Goal: Complete application form

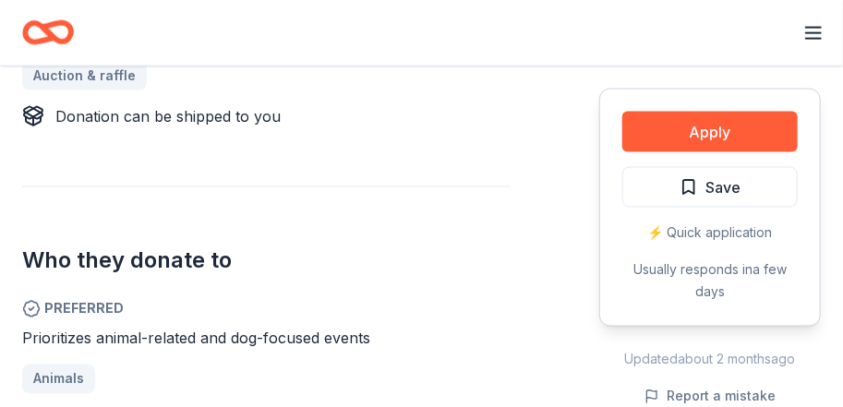
scroll to position [871, 0]
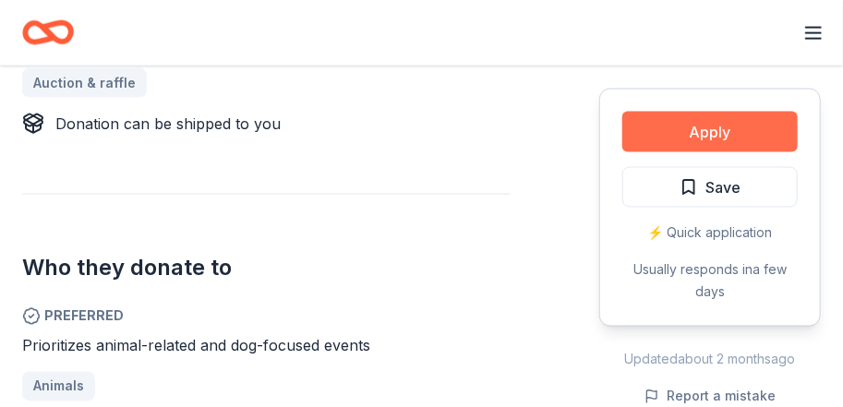
click at [723, 129] on button "Apply" at bounding box center [709, 132] width 175 height 41
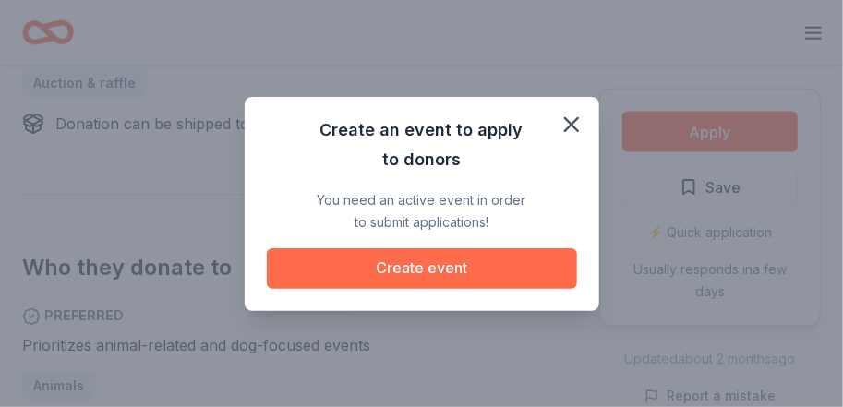
click at [418, 273] on button "Create event" at bounding box center [422, 268] width 310 height 41
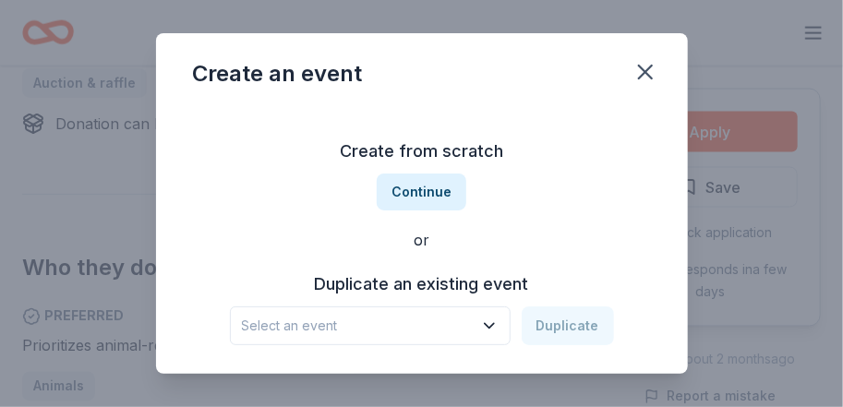
click at [489, 329] on icon "button" at bounding box center [489, 326] width 18 height 18
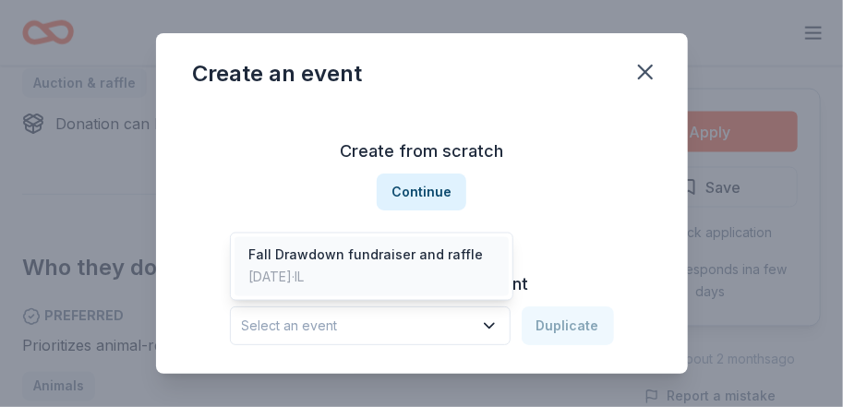
click at [452, 262] on div "Fall Drawdown fundraiser and raffle" at bounding box center [366, 256] width 235 height 22
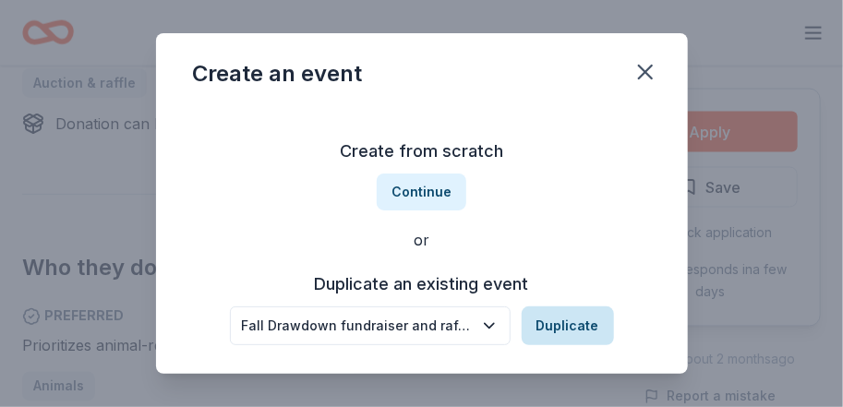
click at [567, 323] on button "Duplicate" at bounding box center [568, 326] width 92 height 39
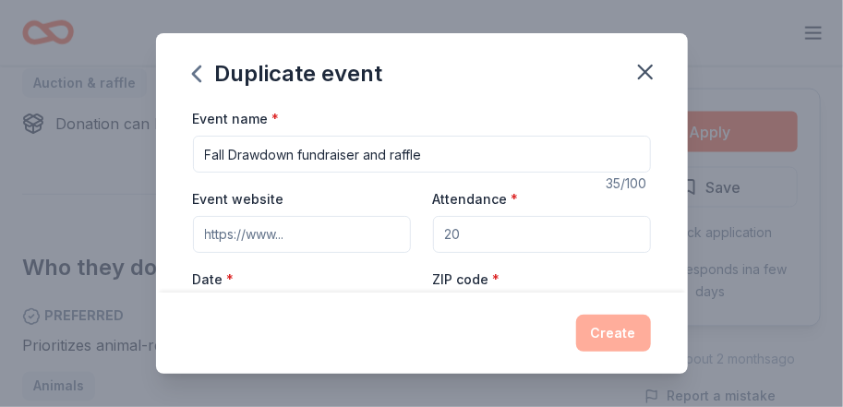
click at [464, 234] on input "Attendance *" at bounding box center [542, 234] width 218 height 37
type input "150"
click at [291, 238] on input "Event website" at bounding box center [302, 234] width 218 height 37
type input "[DOMAIN_NAME]"
drag, startPoint x: 424, startPoint y: 153, endPoint x: 391, endPoint y: 155, distance: 32.4
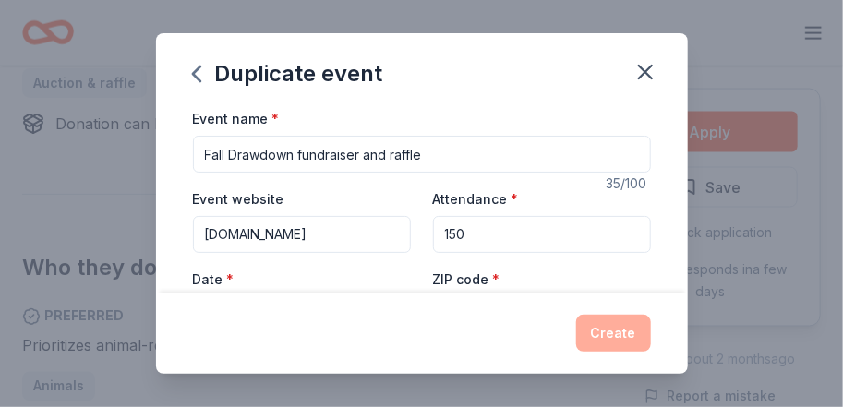
click at [391, 155] on input "Fall Drawdown fundraiser and raffle" at bounding box center [422, 154] width 458 height 37
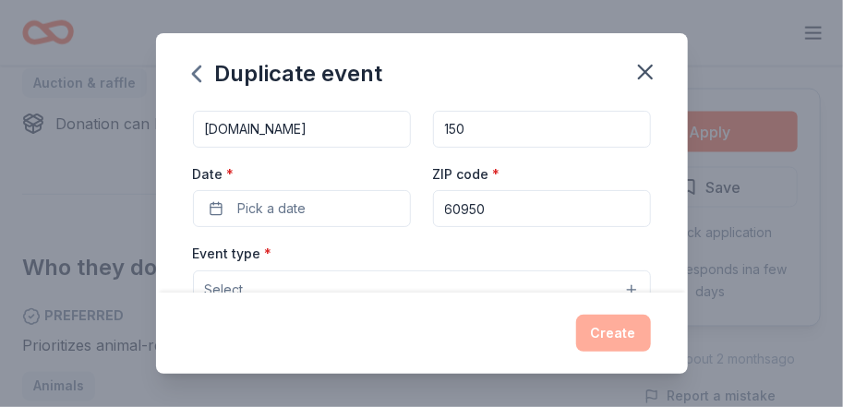
scroll to position [114, 0]
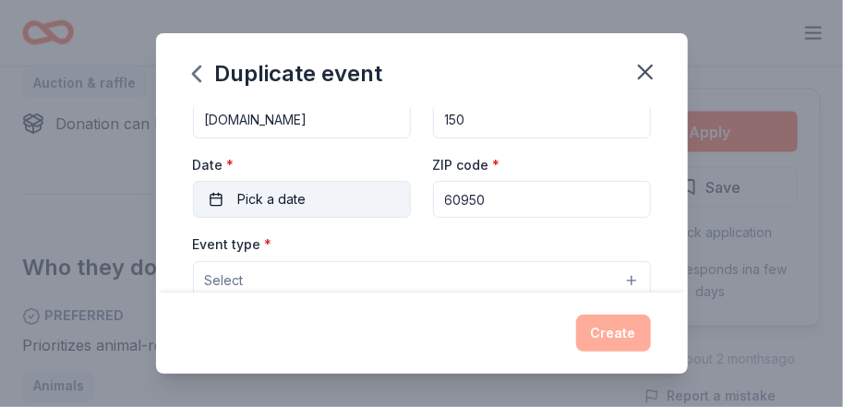
type input "Fall Drawdown fundraiser and silent auction"
click at [250, 192] on span "Pick a date" at bounding box center [272, 199] width 68 height 22
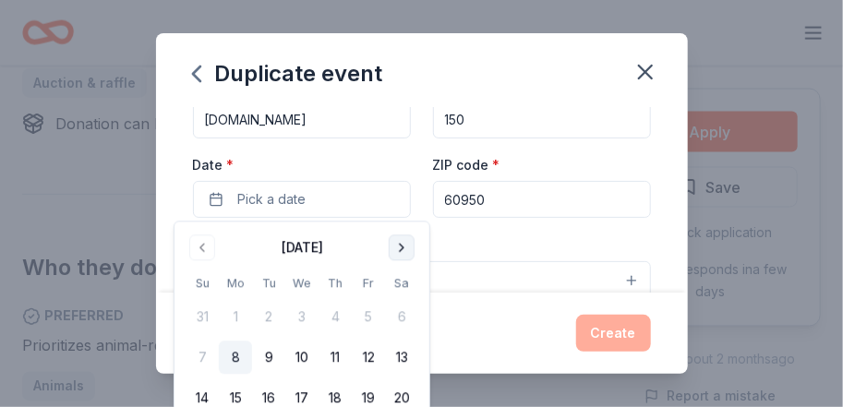
click at [395, 240] on button "Go to next month" at bounding box center [402, 248] width 26 height 26
click at [404, 391] on button "18" at bounding box center [401, 398] width 33 height 33
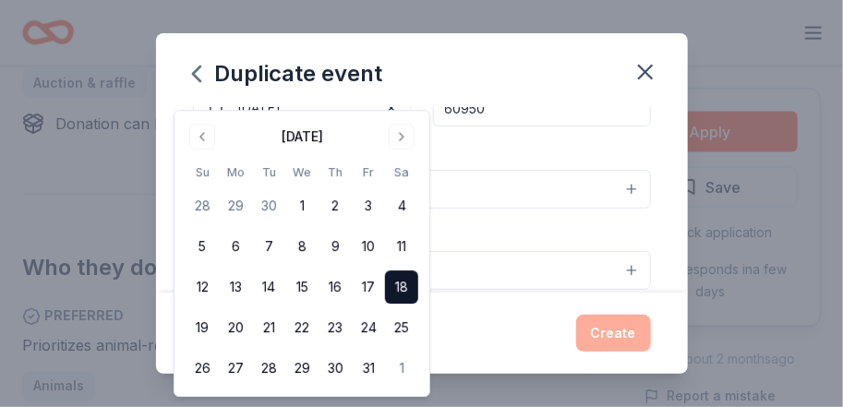
scroll to position [226, 0]
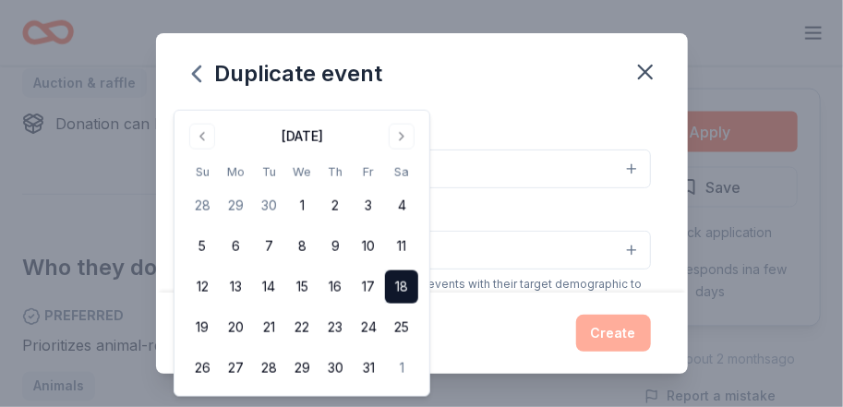
click at [772, 194] on div "Duplicate event Event name * Fall Drawdown fundraiser and silent auction 43 /10…" at bounding box center [421, 203] width 843 height 407
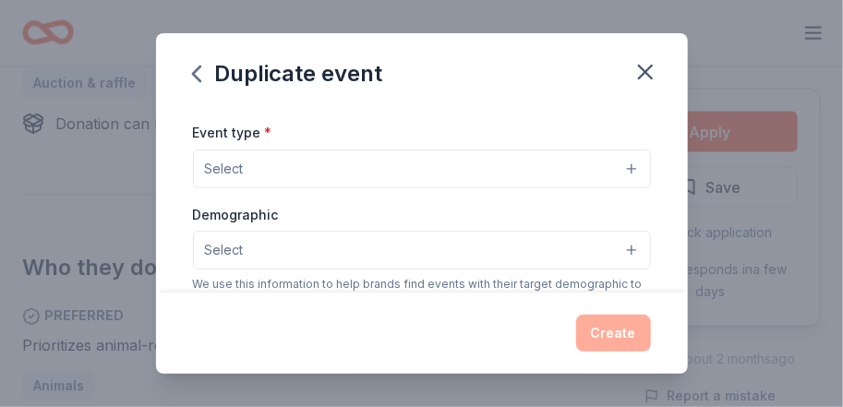
click at [251, 164] on button "Select" at bounding box center [422, 169] width 458 height 39
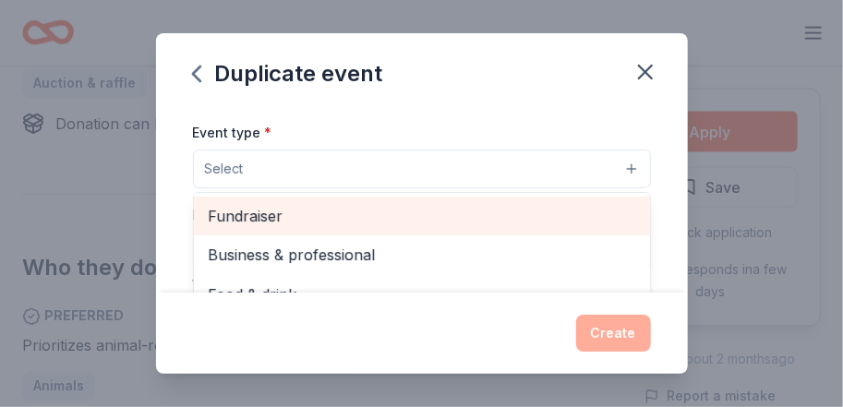
click at [267, 227] on span "Fundraiser" at bounding box center [422, 216] width 427 height 24
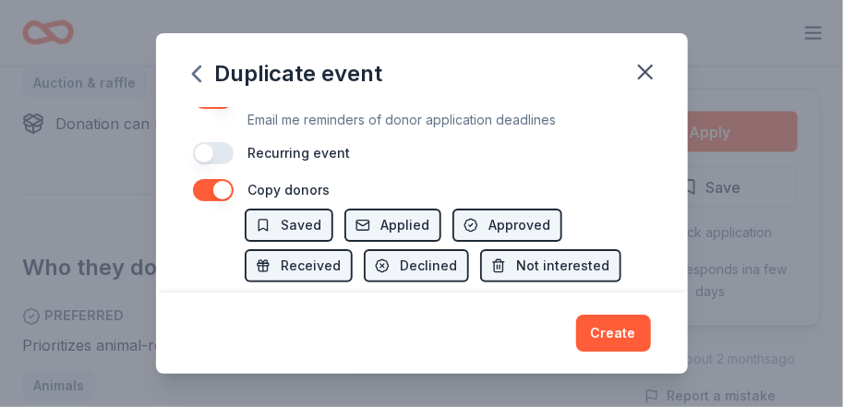
scroll to position [797, 0]
click at [307, 223] on div "Event name * Fall Drawdown fundraiser and silent auction 43 /100 Event website …" at bounding box center [422, 199] width 532 height 185
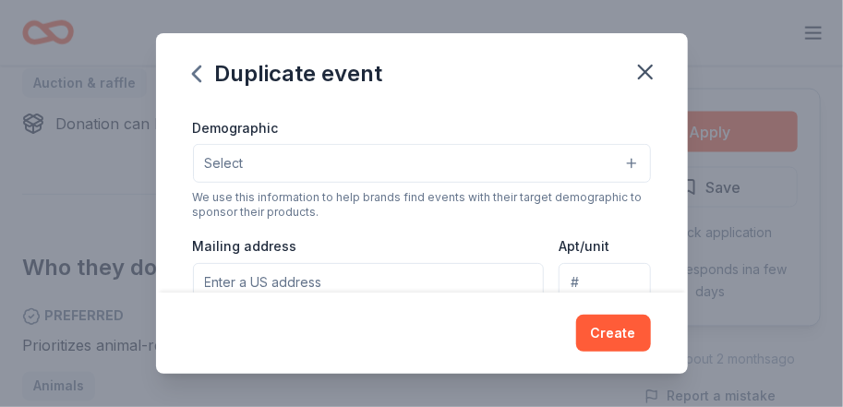
scroll to position [315, 0]
click at [623, 166] on button "Select" at bounding box center [422, 163] width 458 height 39
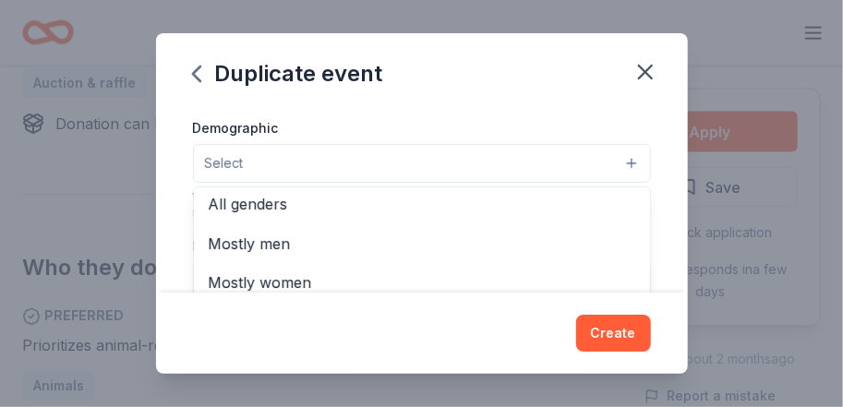
scroll to position [5, 0]
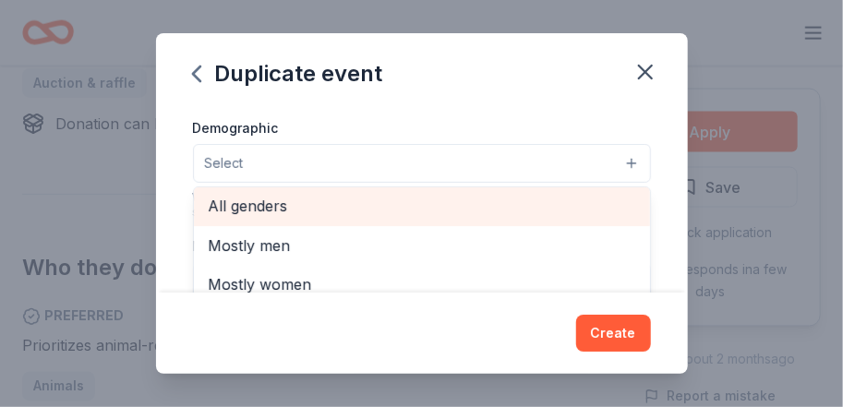
click at [319, 204] on span "All genders" at bounding box center [422, 206] width 427 height 24
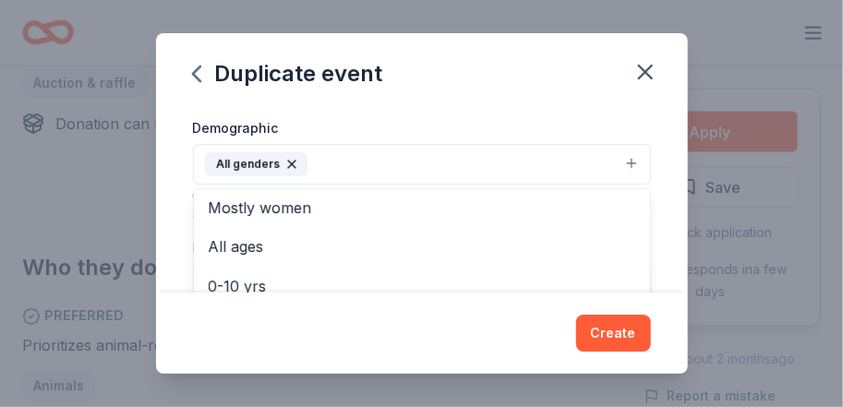
scroll to position [45, 0]
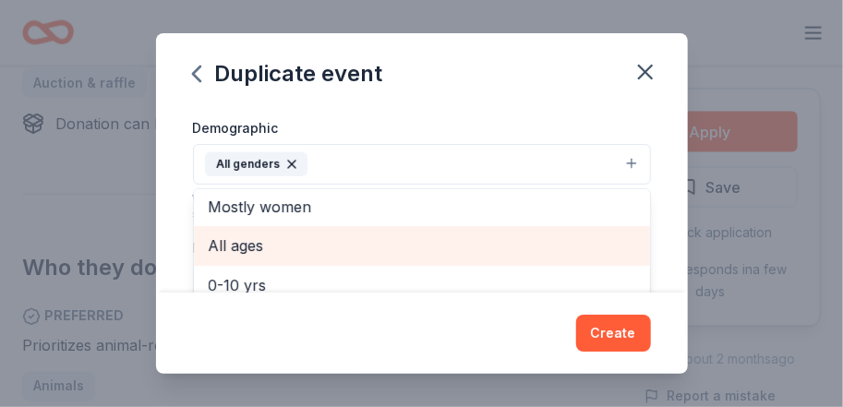
click at [271, 244] on span "All ages" at bounding box center [422, 246] width 427 height 24
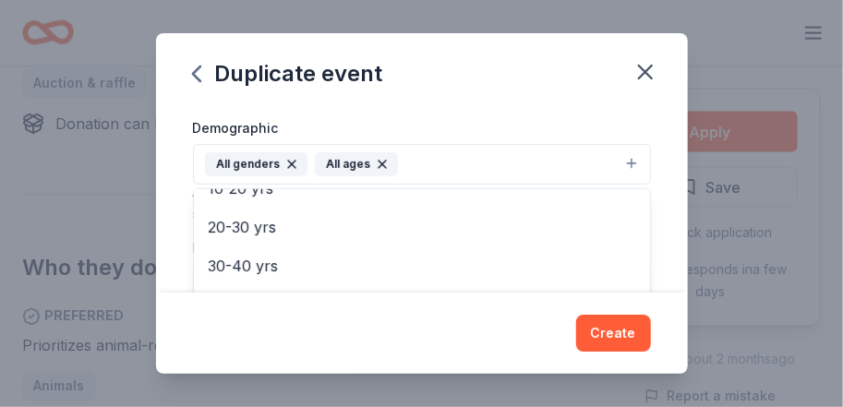
scroll to position [143, 0]
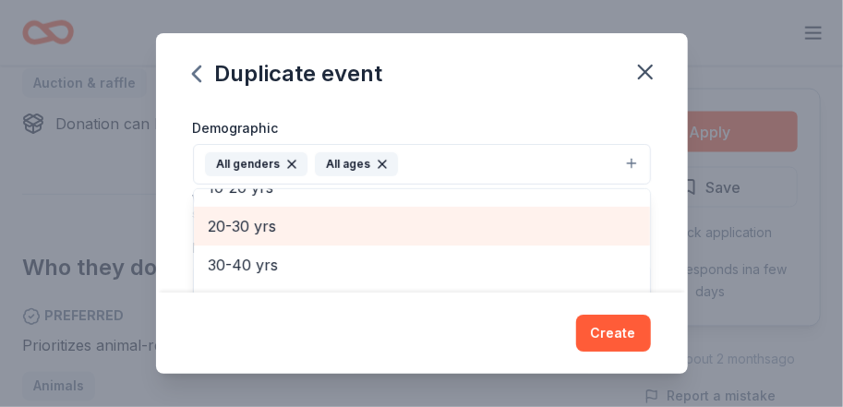
click at [248, 223] on span "20-30 yrs" at bounding box center [422, 226] width 427 height 24
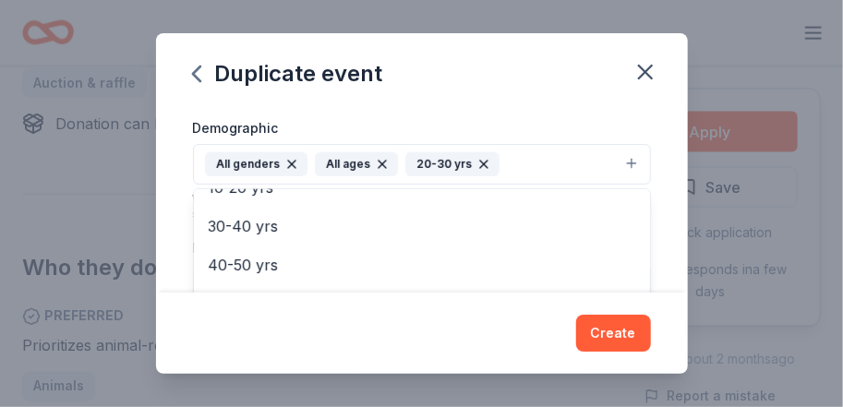
click at [375, 164] on icon "button" at bounding box center [382, 164] width 15 height 15
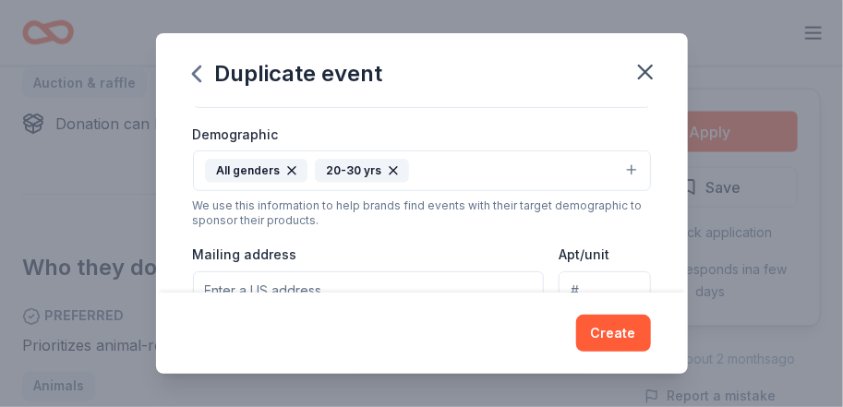
scroll to position [299, 0]
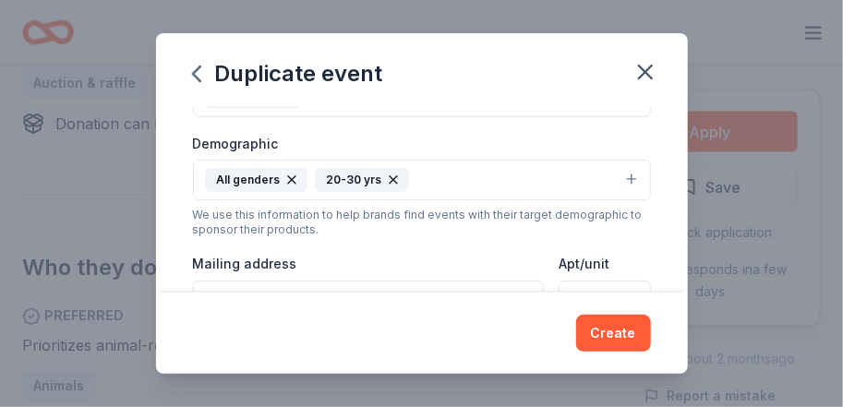
click at [388, 181] on icon "button" at bounding box center [393, 180] width 15 height 15
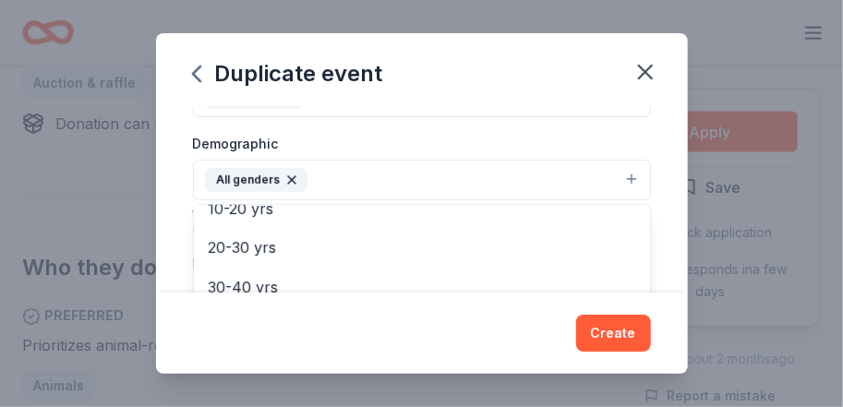
scroll to position [184, 0]
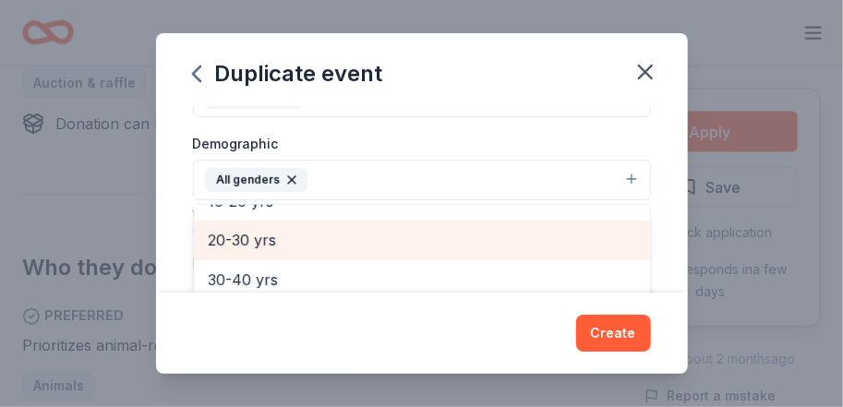
click at [221, 233] on span "20-30 yrs" at bounding box center [422, 240] width 427 height 24
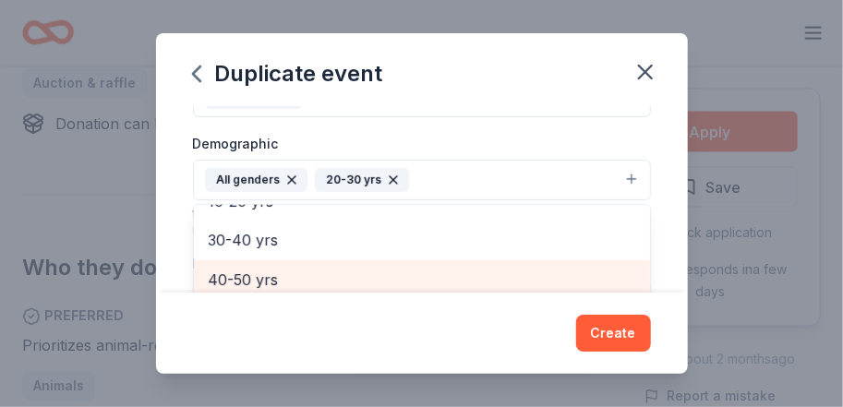
click at [274, 280] on span "40-50 yrs" at bounding box center [422, 280] width 427 height 24
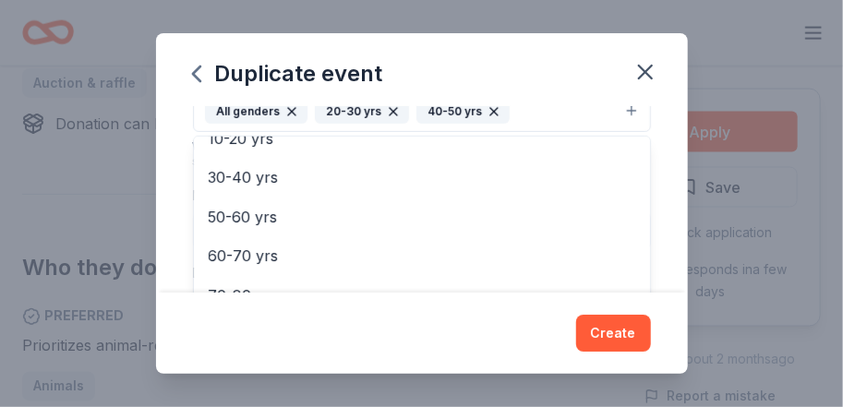
scroll to position [386, 0]
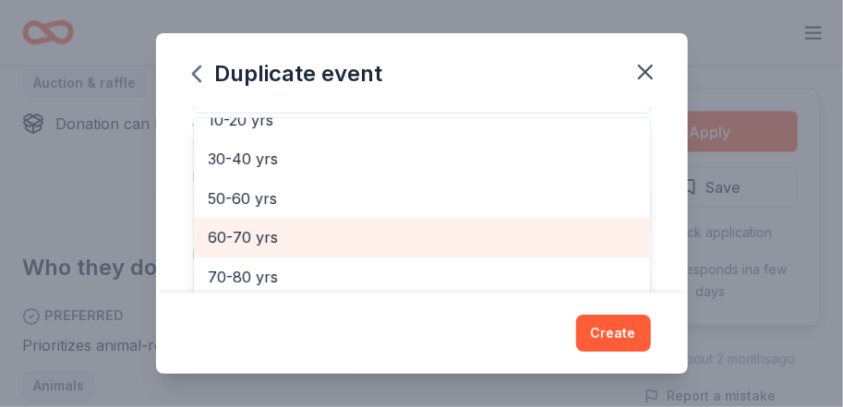
click at [234, 230] on span "60-70 yrs" at bounding box center [422, 237] width 427 height 24
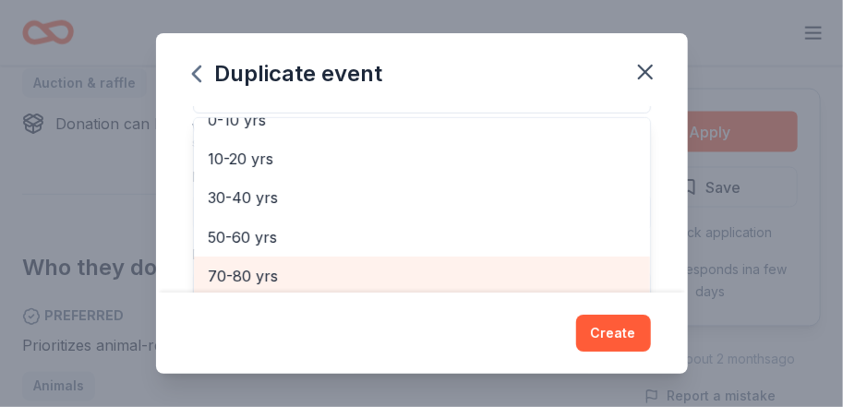
click at [240, 269] on span "70-80 yrs" at bounding box center [422, 276] width 427 height 24
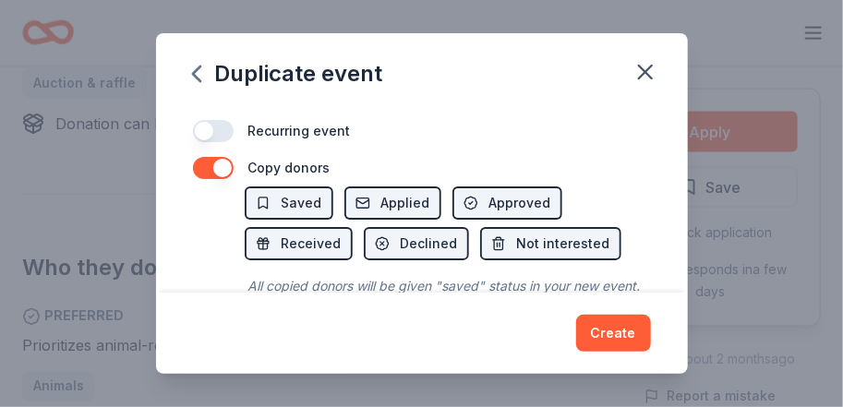
scroll to position [911, 0]
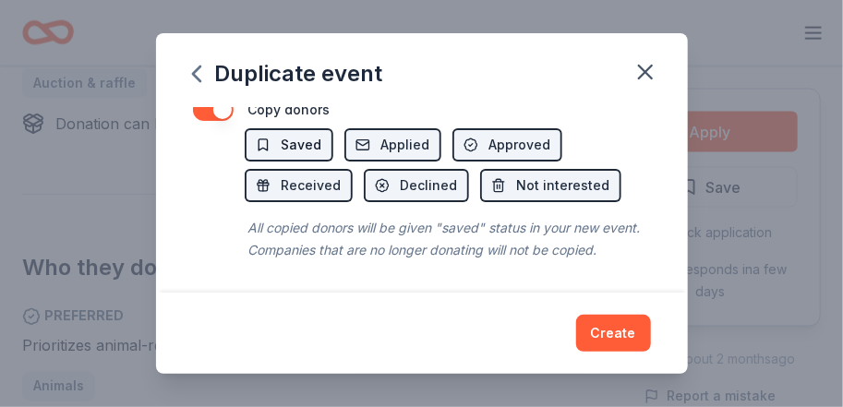
click at [310, 147] on span "Saved" at bounding box center [302, 145] width 41 height 22
click at [415, 143] on span "Applied" at bounding box center [405, 145] width 49 height 22
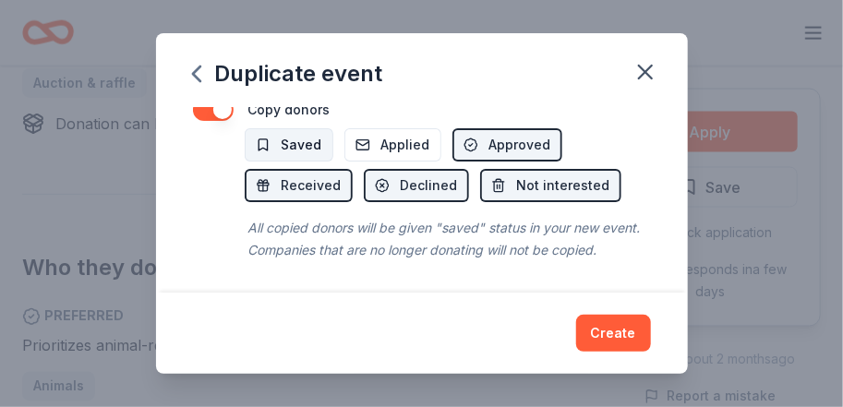
click at [274, 149] on button "Saved" at bounding box center [289, 144] width 89 height 33
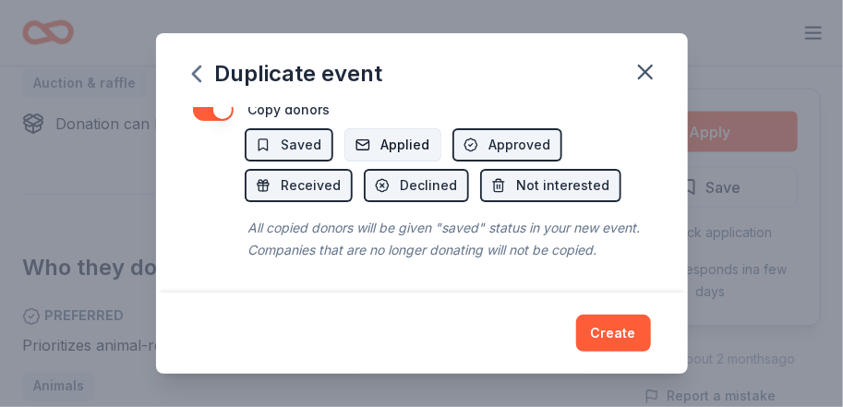
click at [369, 150] on button "Applied" at bounding box center [392, 144] width 97 height 33
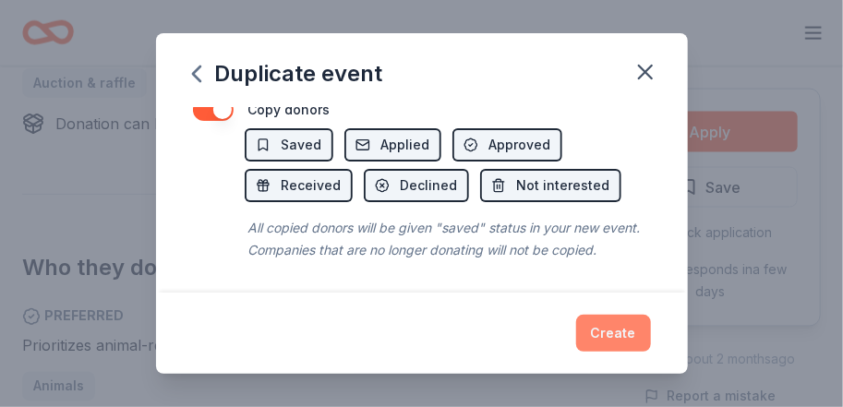
click at [601, 328] on button "Create" at bounding box center [613, 333] width 75 height 37
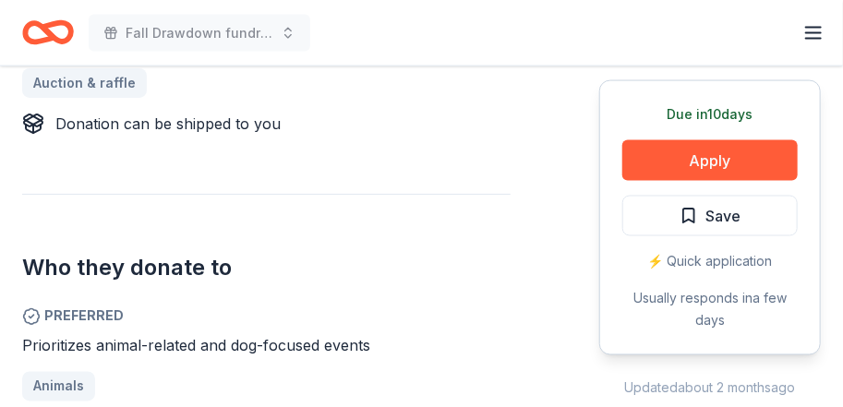
click at [834, 259] on div "Donor Program Requirements We've summarized the requirements for BarkBox 's don…" at bounding box center [421, 203] width 843 height 407
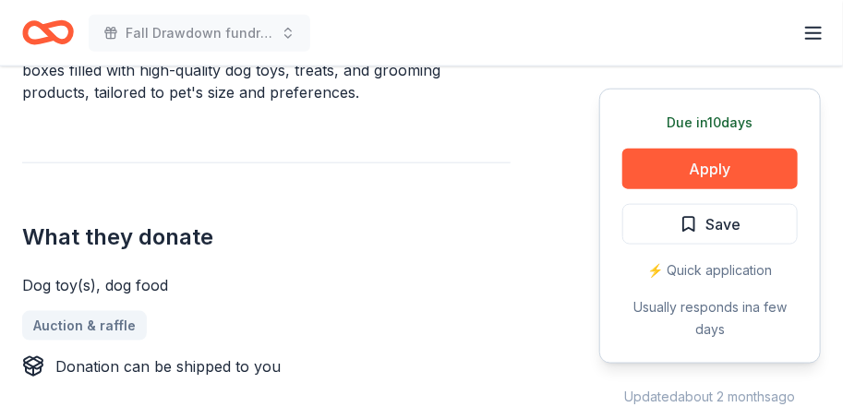
scroll to position [610, 0]
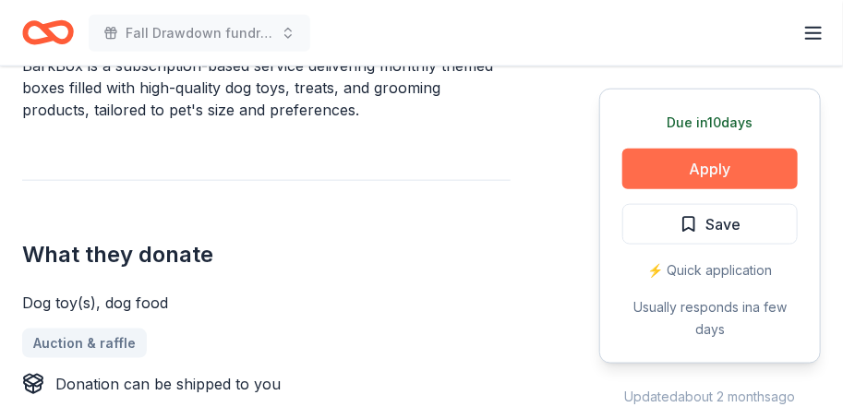
click at [710, 164] on button "Apply" at bounding box center [709, 169] width 175 height 41
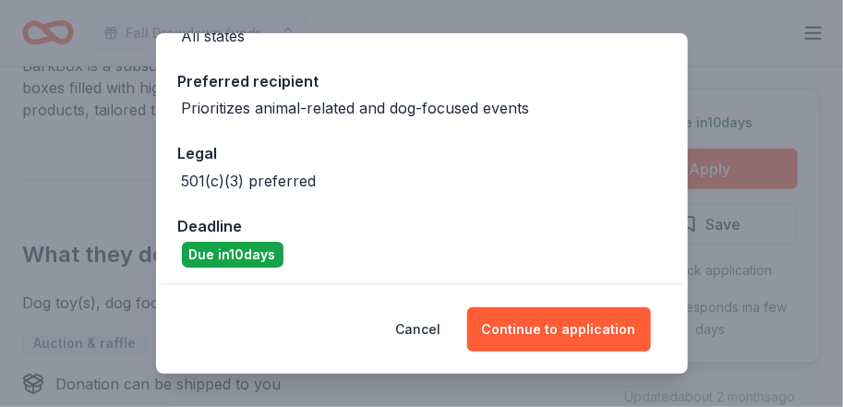
scroll to position [264, 0]
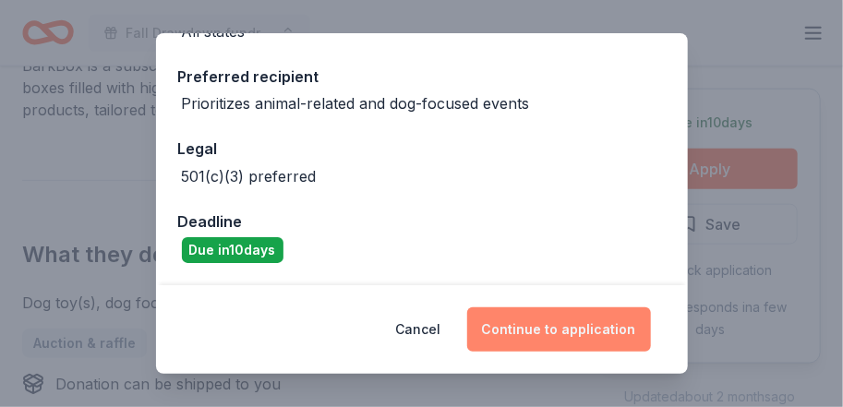
click at [516, 340] on button "Continue to application" at bounding box center [559, 329] width 184 height 44
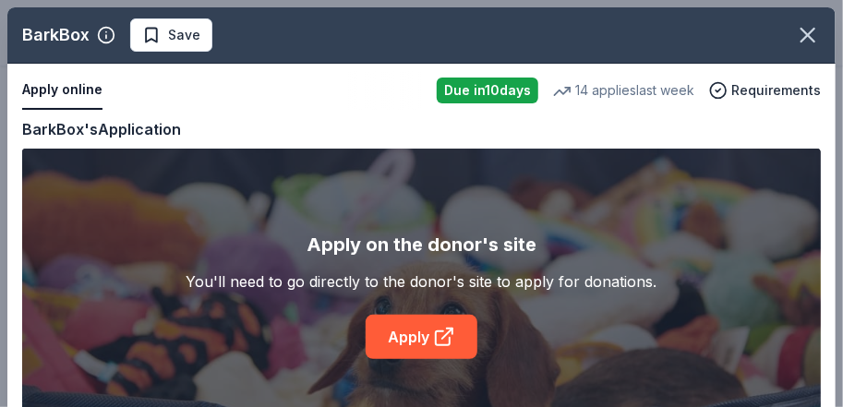
scroll to position [54, 0]
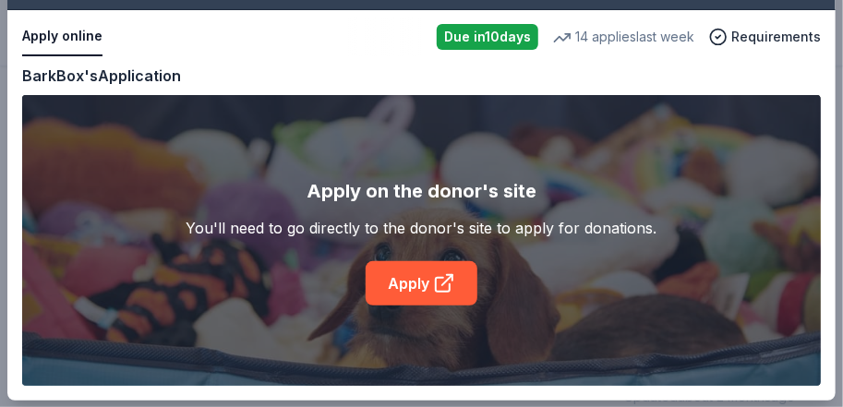
click at [393, 283] on div "BarkBox Save Apply online Due [DATE] 14 applies last week Requirements Copy and…" at bounding box center [421, 177] width 828 height 447
click at [446, 283] on div "BarkBox Save Apply online Due [DATE] 14 applies last week Requirements Copy and…" at bounding box center [421, 177] width 828 height 447
click at [444, 276] on div "BarkBox Save Apply online Due [DATE] 14 applies last week Requirements Copy and…" at bounding box center [421, 177] width 828 height 447
click at [475, 36] on div "BarkBox Save Apply online Due [DATE] 14 applies last week Requirements Copy and…" at bounding box center [421, 177] width 828 height 447
click at [118, 73] on div "BarkBox Save Apply online Due [DATE] 14 applies last week Requirements Copy and…" at bounding box center [421, 177] width 828 height 447
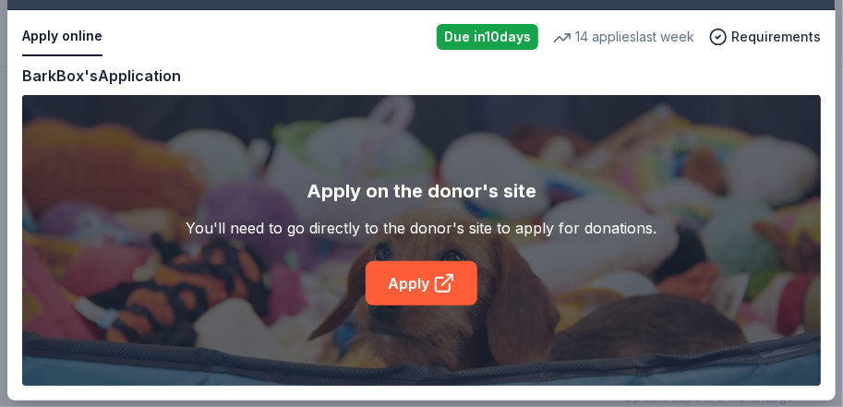
click at [432, 277] on div "BarkBox Save Apply online Due [DATE] 14 applies last week Requirements Copy and…" at bounding box center [421, 177] width 828 height 447
click at [85, 35] on div "BarkBox Save Apply online Due [DATE] 14 applies last week Requirements Copy and…" at bounding box center [421, 177] width 828 height 447
click at [422, 277] on div "BarkBox Save Apply online Due [DATE] 14 applies last week Requirements Copy and…" at bounding box center [421, 177] width 828 height 447
click at [776, 36] on div "BarkBox Save Apply online Due [DATE] 14 applies last week Requirements Copy and…" at bounding box center [421, 177] width 828 height 447
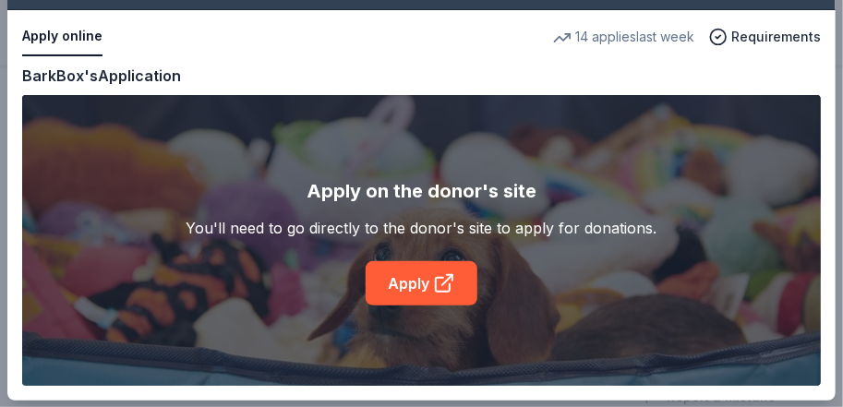
scroll to position [510, 0]
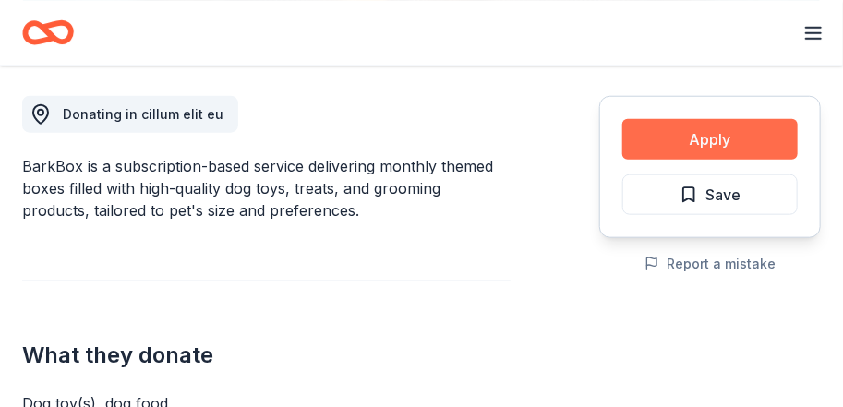
click at [722, 138] on button "Apply" at bounding box center [709, 139] width 175 height 41
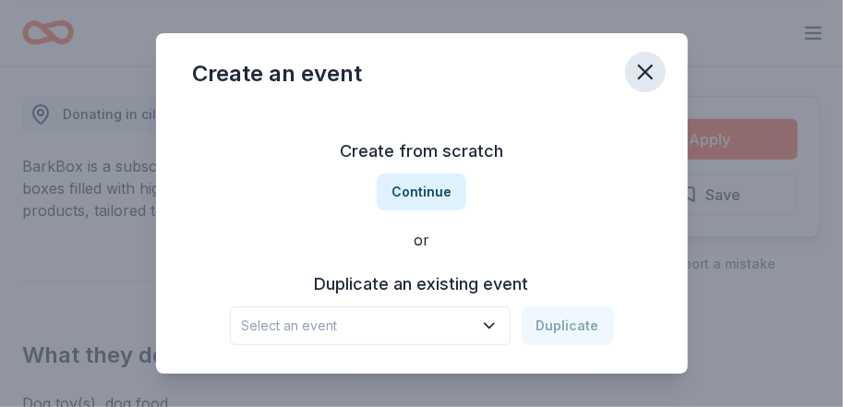
click at [644, 69] on icon "button" at bounding box center [645, 72] width 26 height 26
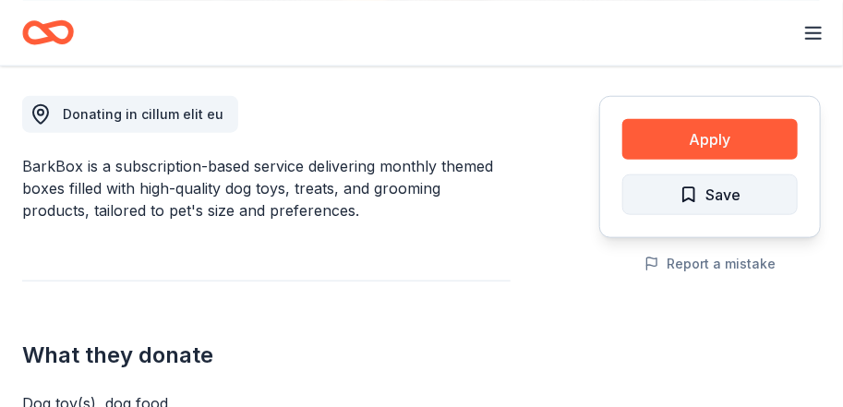
click at [748, 189] on button "Save" at bounding box center [709, 195] width 175 height 41
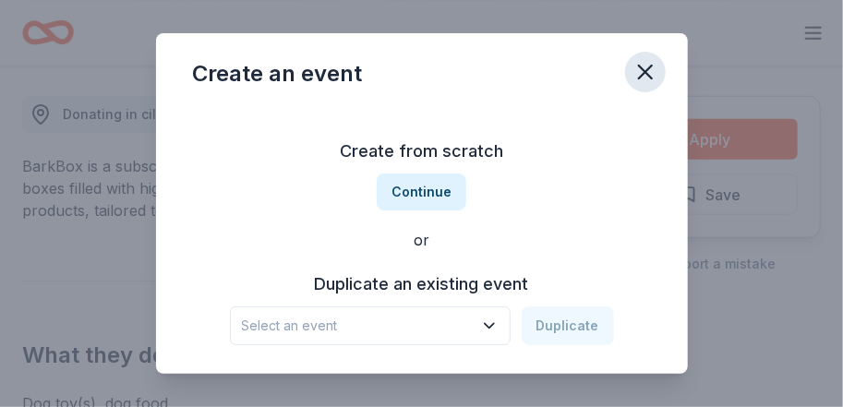
click at [647, 72] on icon "button" at bounding box center [645, 72] width 26 height 26
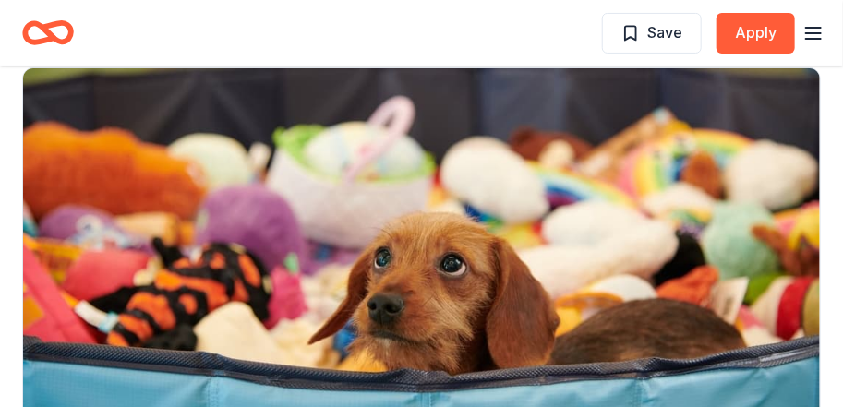
scroll to position [136, 0]
